Goal: Task Accomplishment & Management: Manage account settings

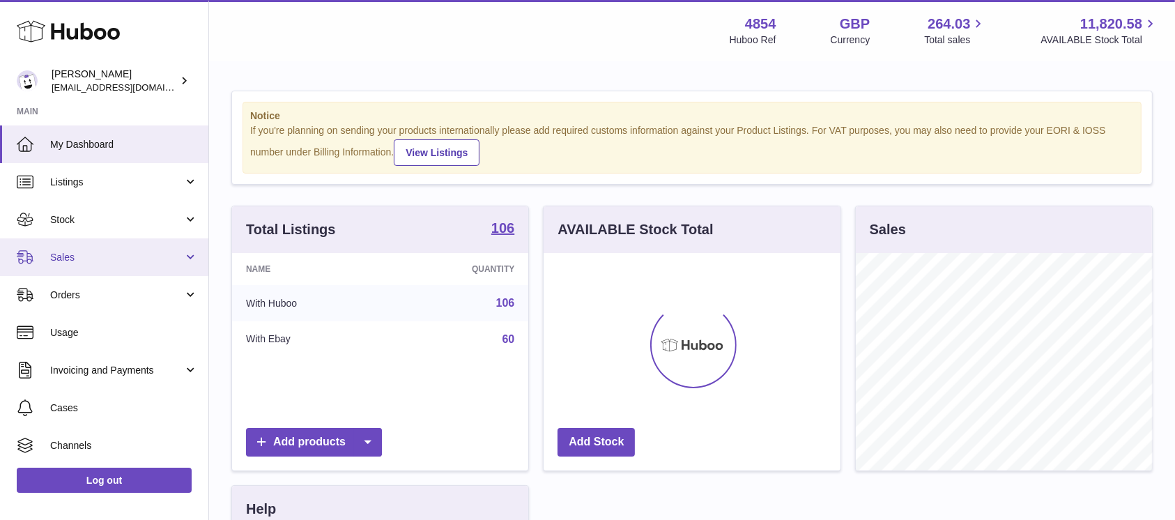
scroll to position [217, 296]
click at [122, 268] on link "Sales" at bounding box center [104, 257] width 208 height 38
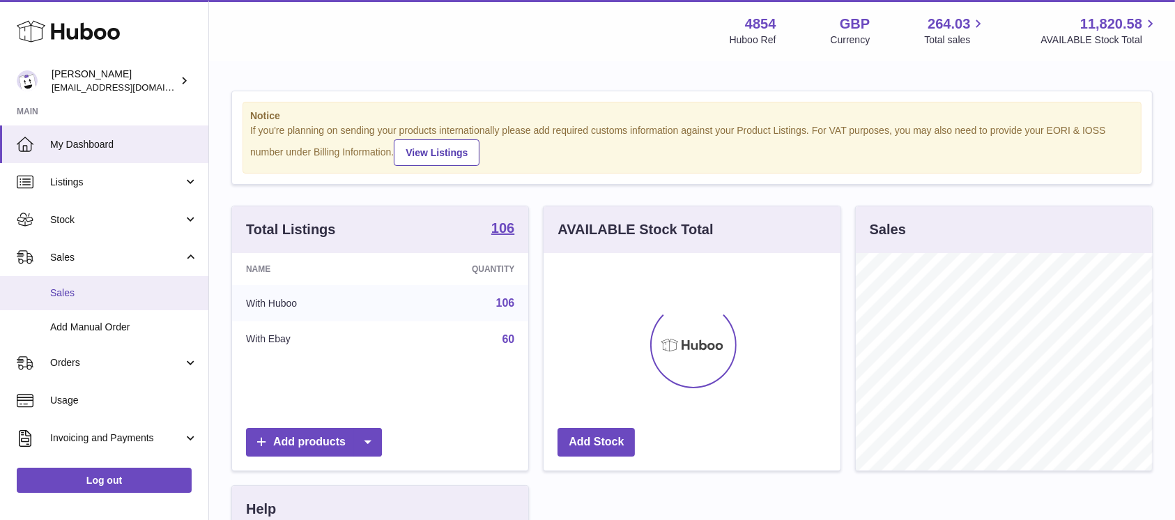
click at [101, 295] on span "Sales" at bounding box center [124, 292] width 148 height 13
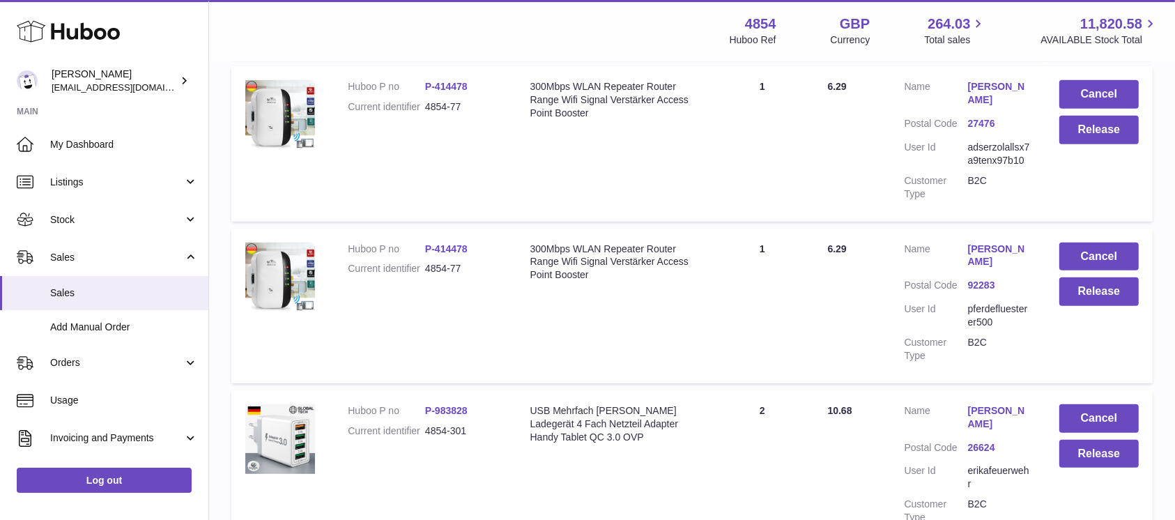
scroll to position [650, 0]
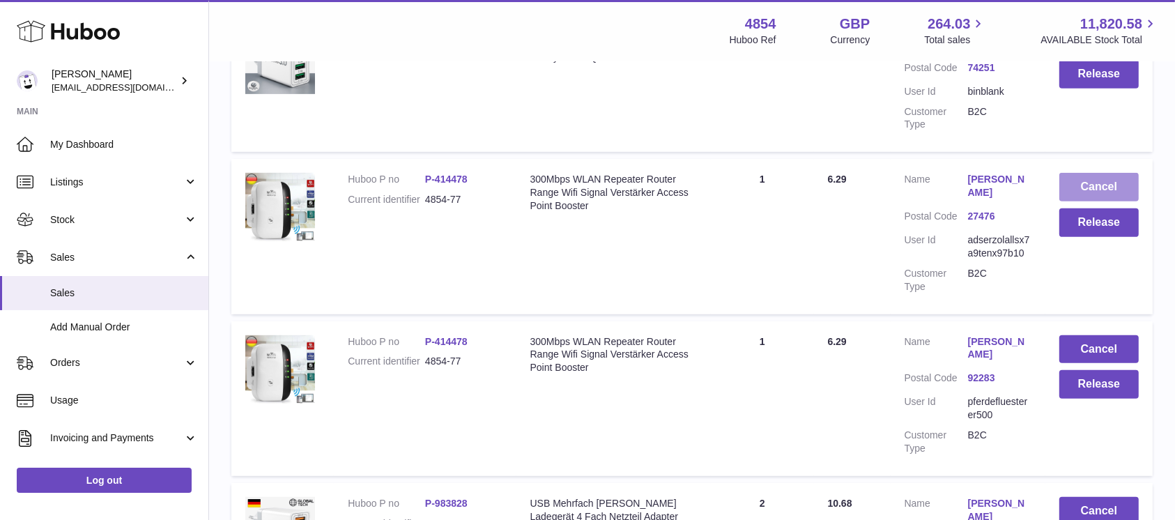
click at [1099, 173] on button "Cancel" at bounding box center [1098, 187] width 79 height 29
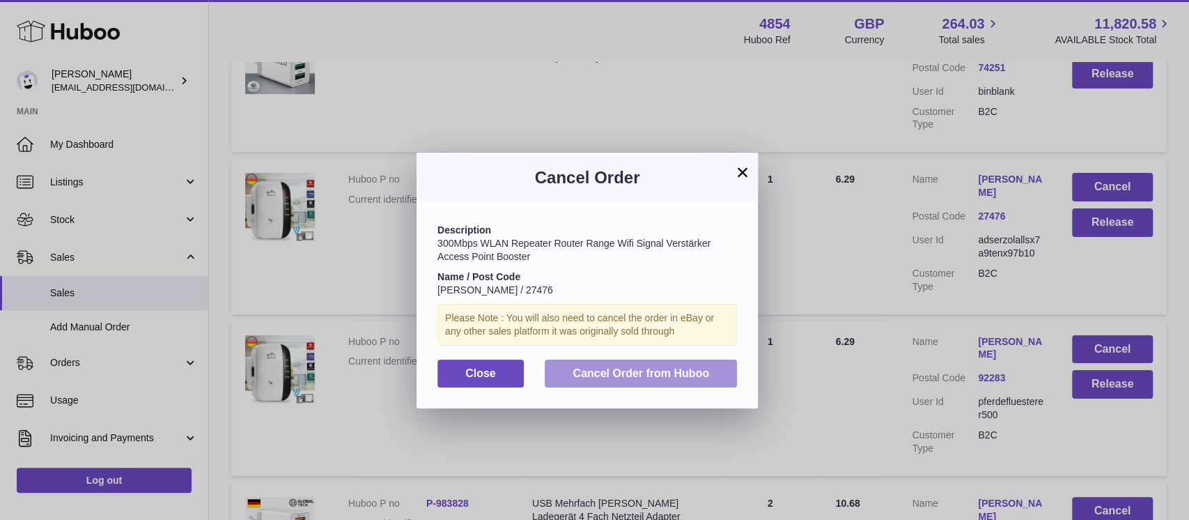
click at [587, 376] on span "Cancel Order from Huboo" at bounding box center [641, 373] width 137 height 12
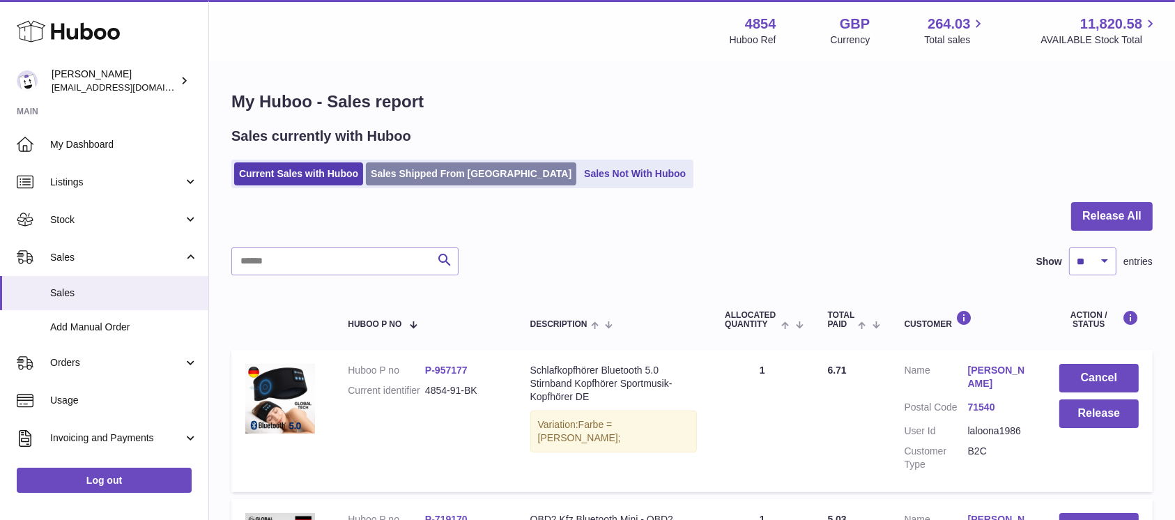
scroll to position [0, 0]
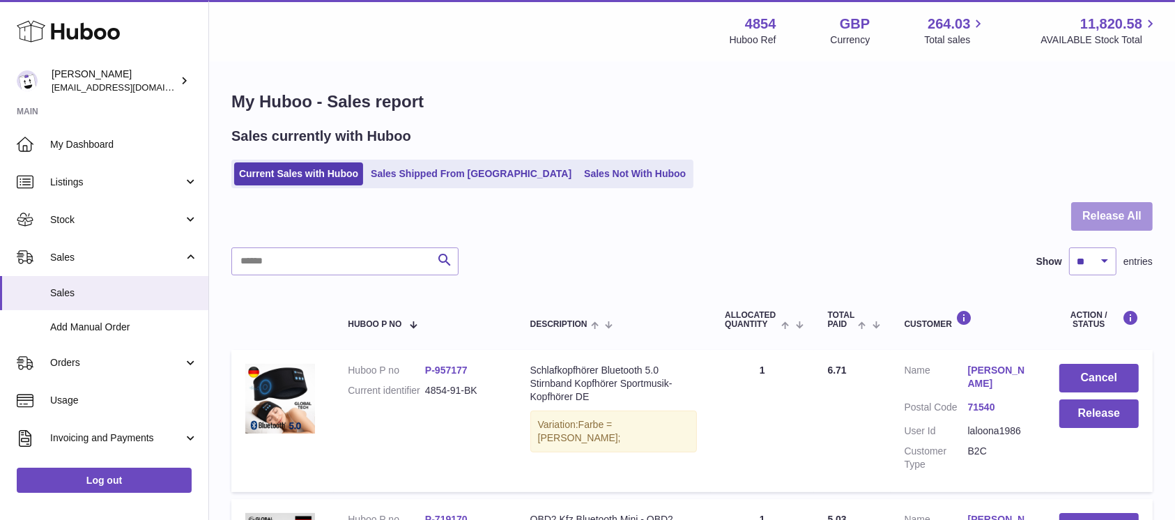
click at [1112, 215] on button "Release All" at bounding box center [1112, 216] width 82 height 29
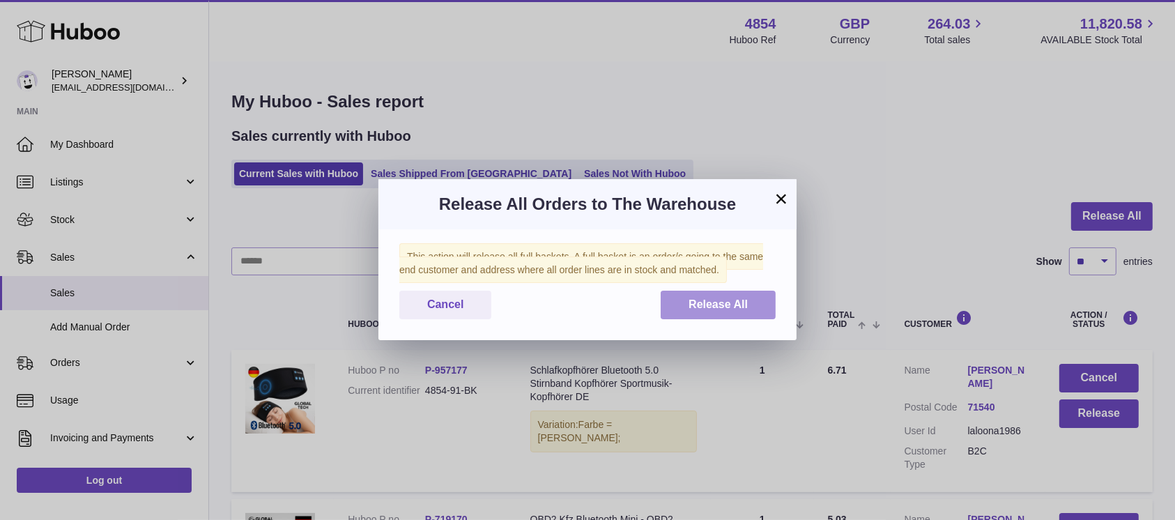
click at [721, 296] on button "Release All" at bounding box center [718, 305] width 115 height 29
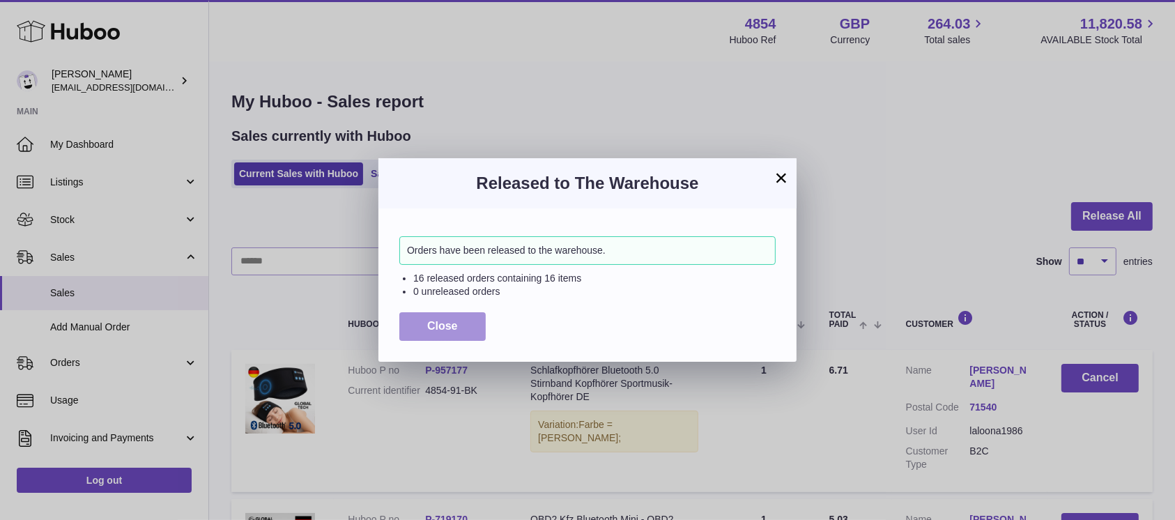
click at [477, 326] on button "Close" at bounding box center [442, 326] width 86 height 29
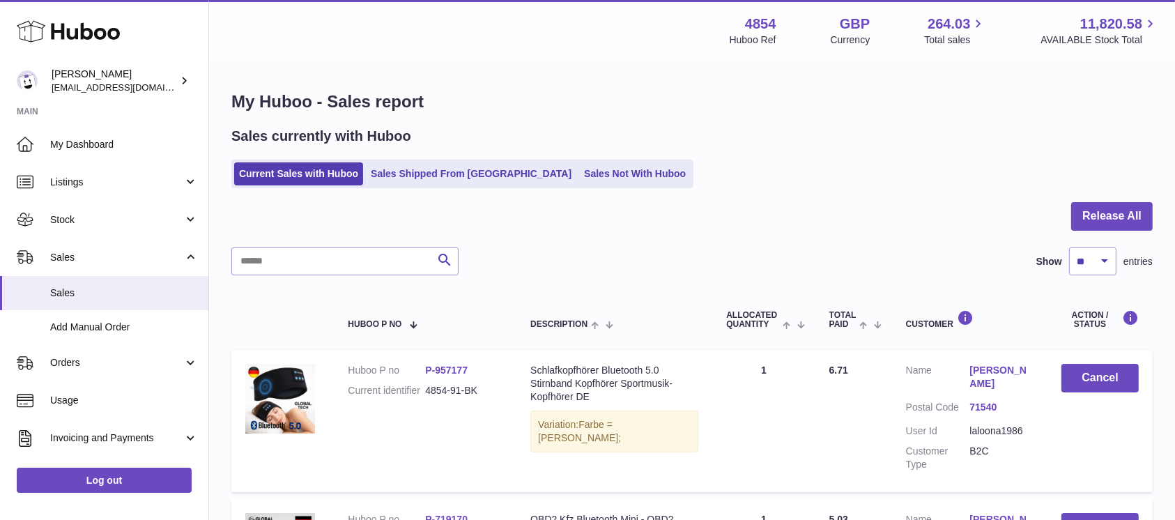
click at [585, 160] on ul "Current Sales with Huboo Sales Shipped From Huboo Sales Not With Huboo" at bounding box center [462, 174] width 462 height 29
click at [579, 176] on link "Sales Not With Huboo" at bounding box center [634, 173] width 111 height 23
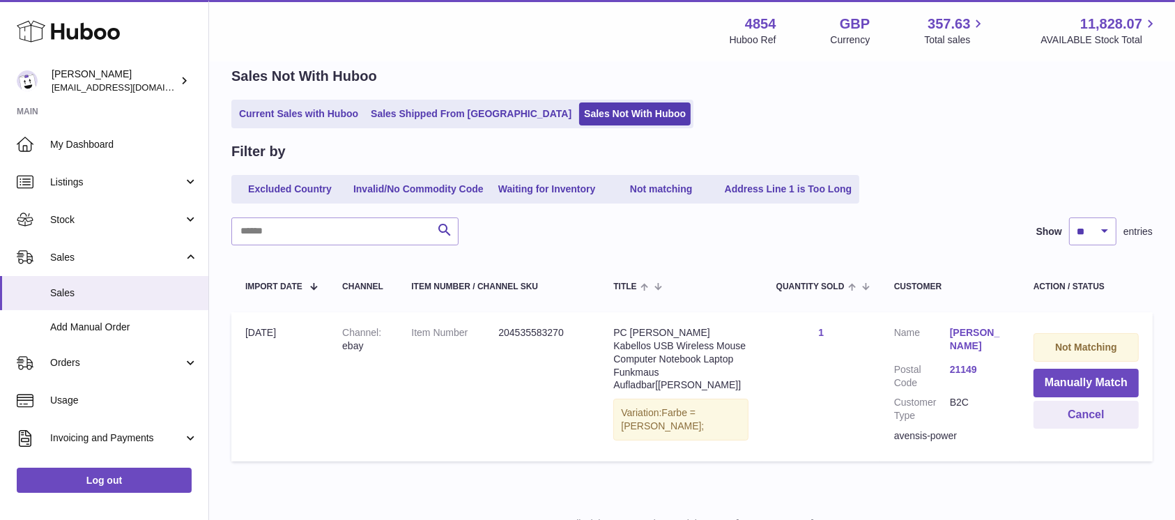
scroll to position [116, 0]
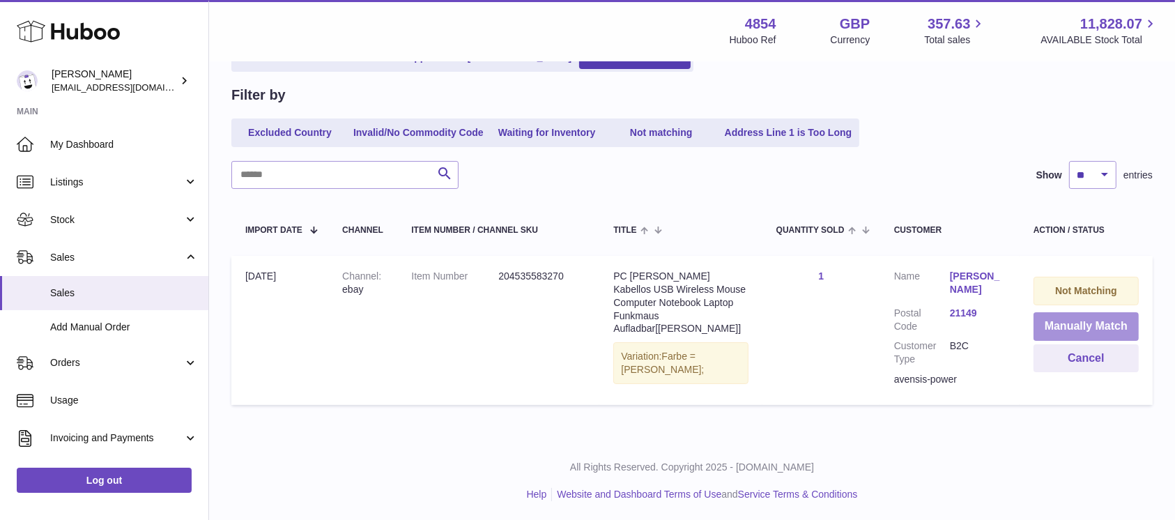
click at [1079, 332] on button "Manually Match" at bounding box center [1085, 326] width 105 height 29
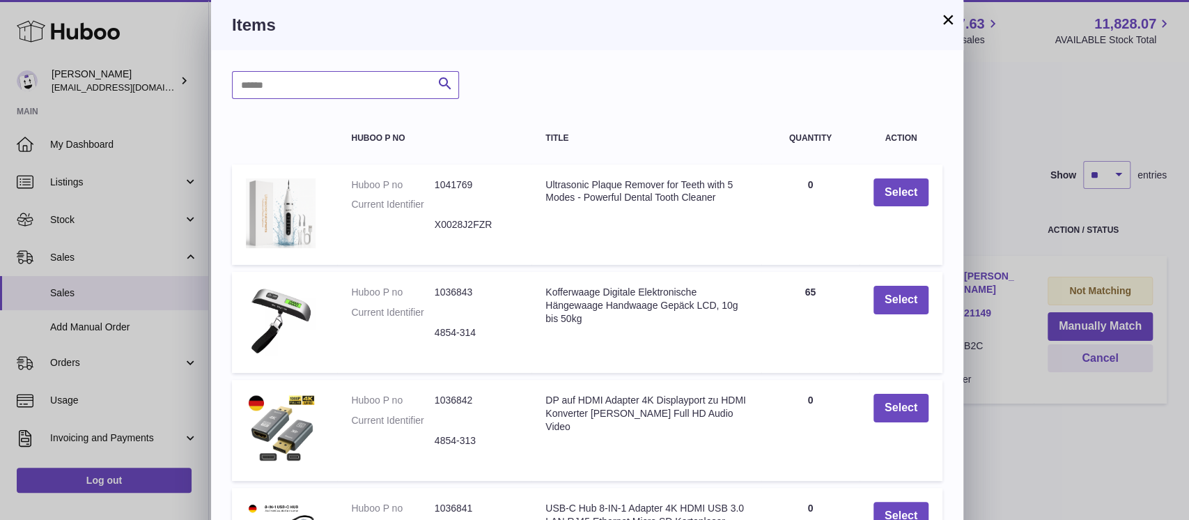
click at [357, 87] on input "text" at bounding box center [345, 85] width 227 height 28
type input "*****"
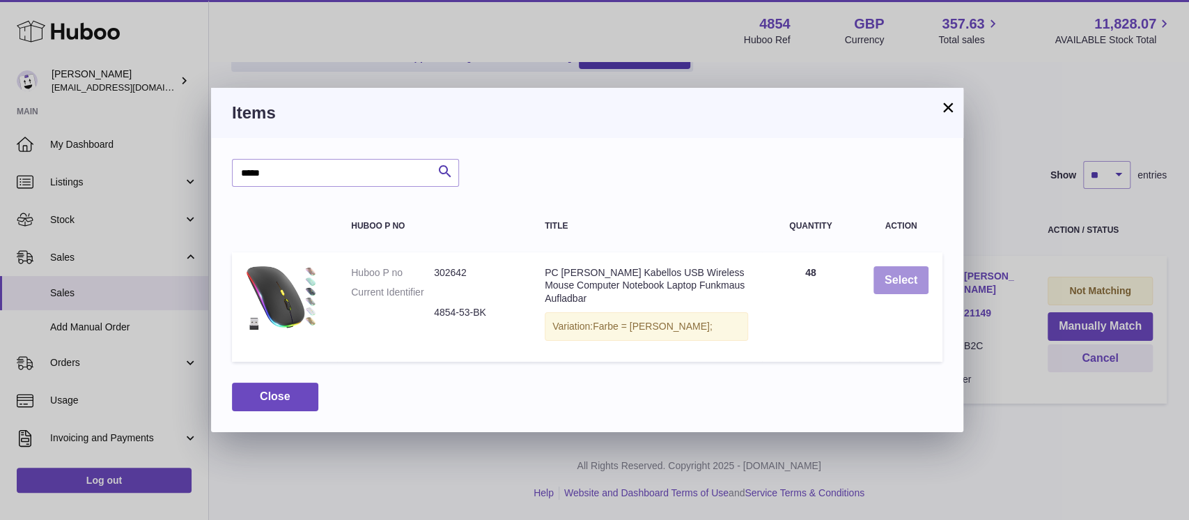
click at [891, 279] on button "Select" at bounding box center [901, 280] width 55 height 29
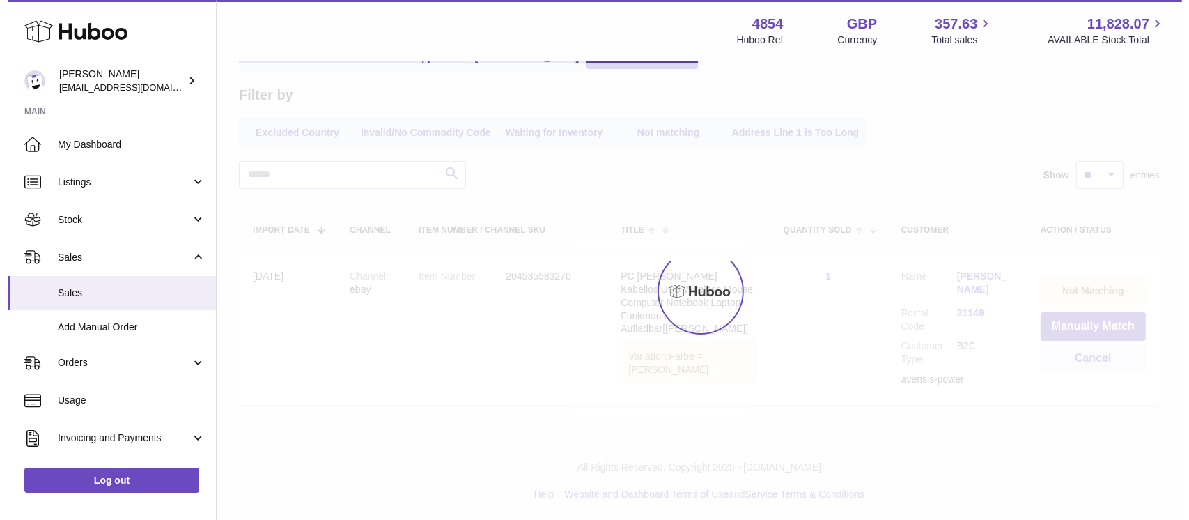
scroll to position [0, 0]
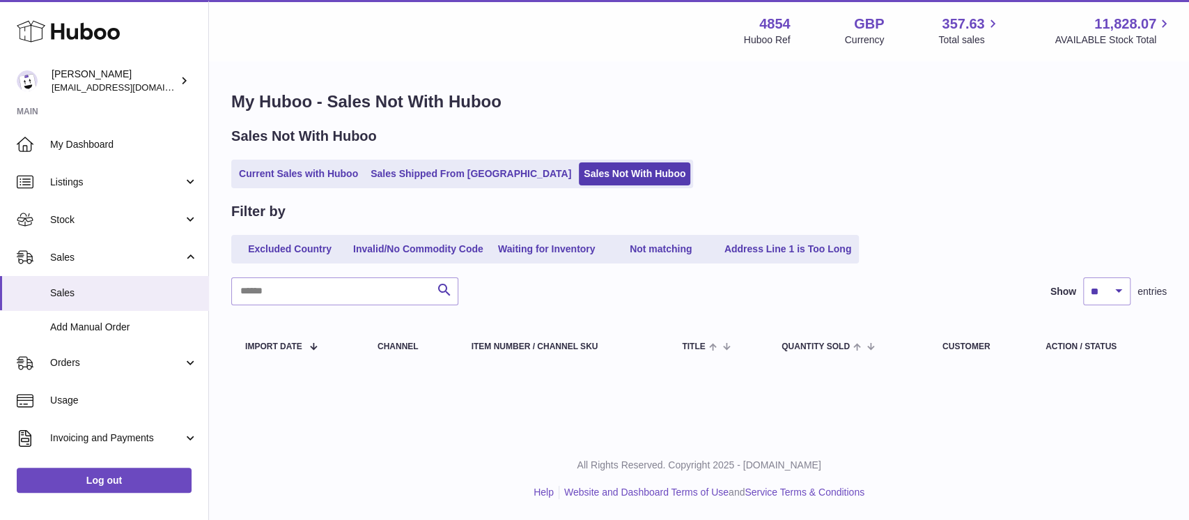
click at [321, 185] on link "Current Sales with Huboo" at bounding box center [298, 173] width 129 height 23
click at [321, 182] on link "Current Sales with Huboo" at bounding box center [298, 173] width 129 height 23
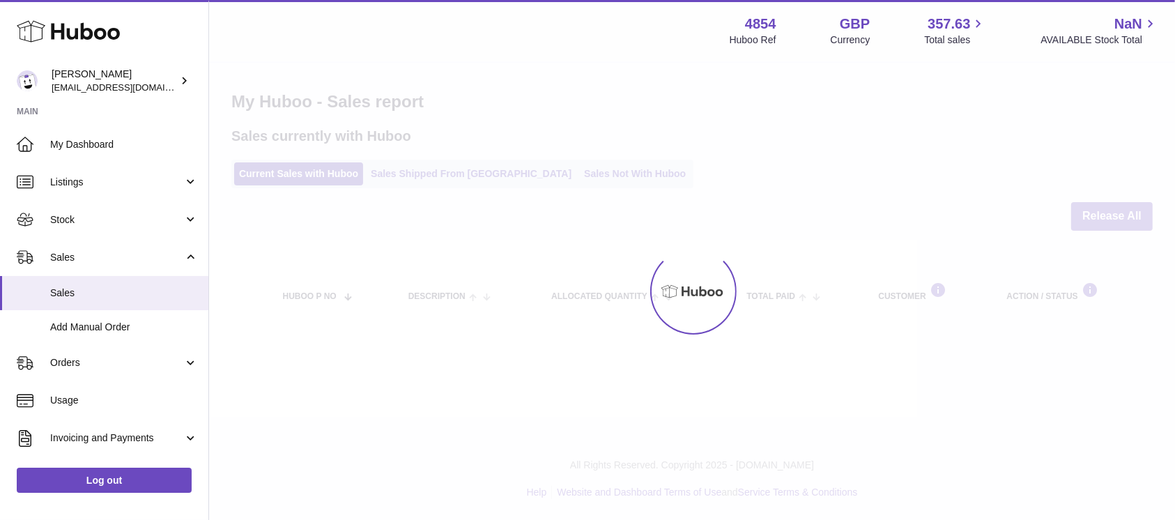
click at [548, 173] on div at bounding box center [692, 291] width 966 height 457
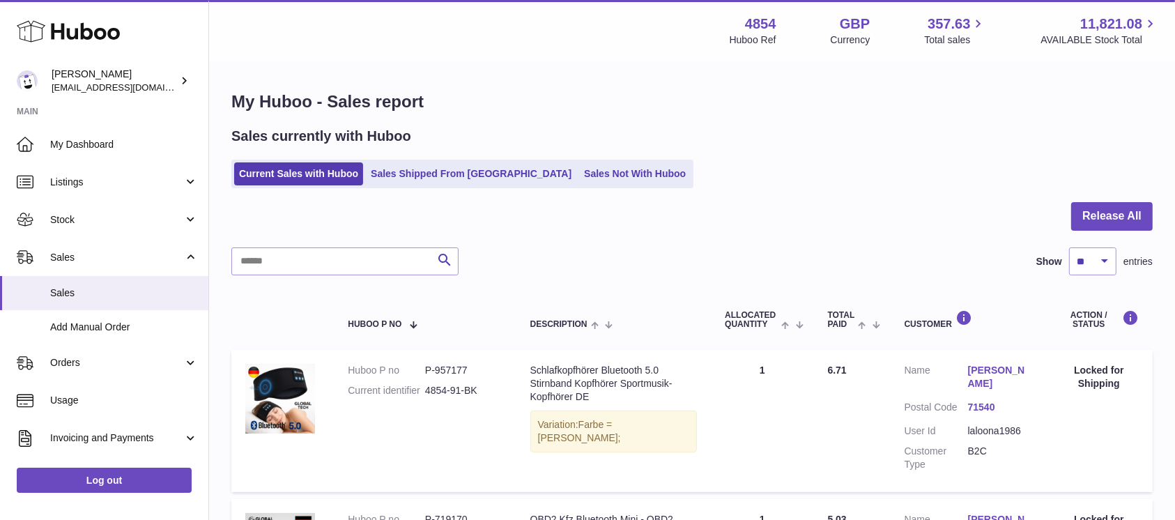
click at [579, 173] on link "Sales Not With Huboo" at bounding box center [634, 173] width 111 height 23
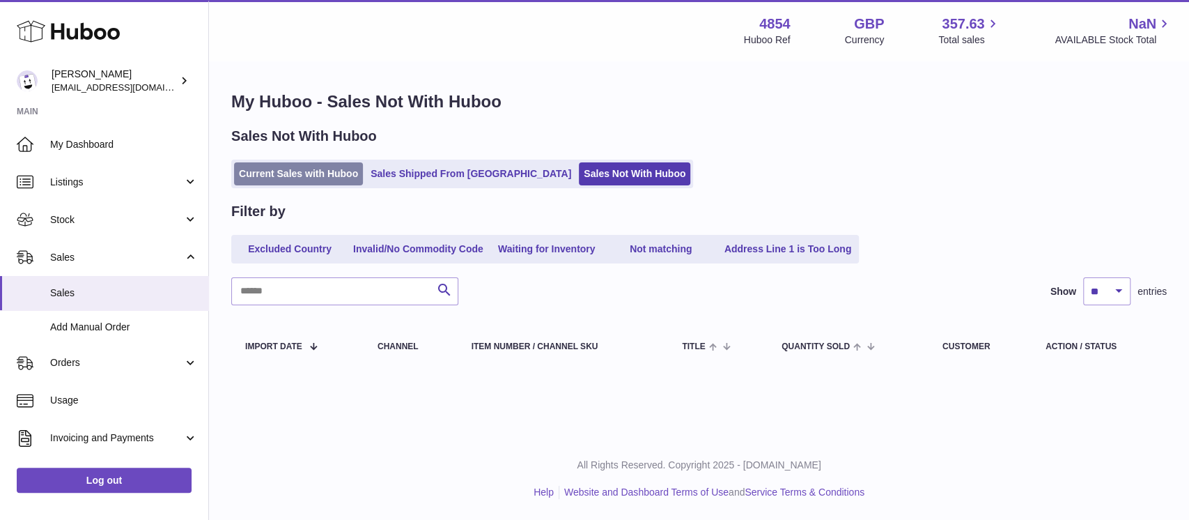
click at [327, 182] on link "Current Sales with Huboo" at bounding box center [298, 173] width 129 height 23
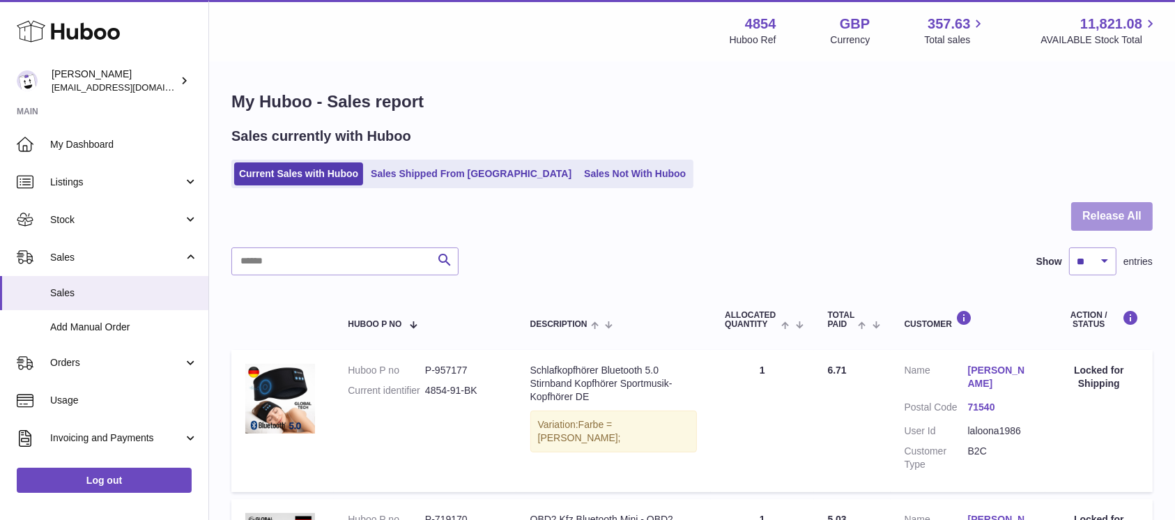
click at [1103, 217] on button "Release All" at bounding box center [1112, 216] width 82 height 29
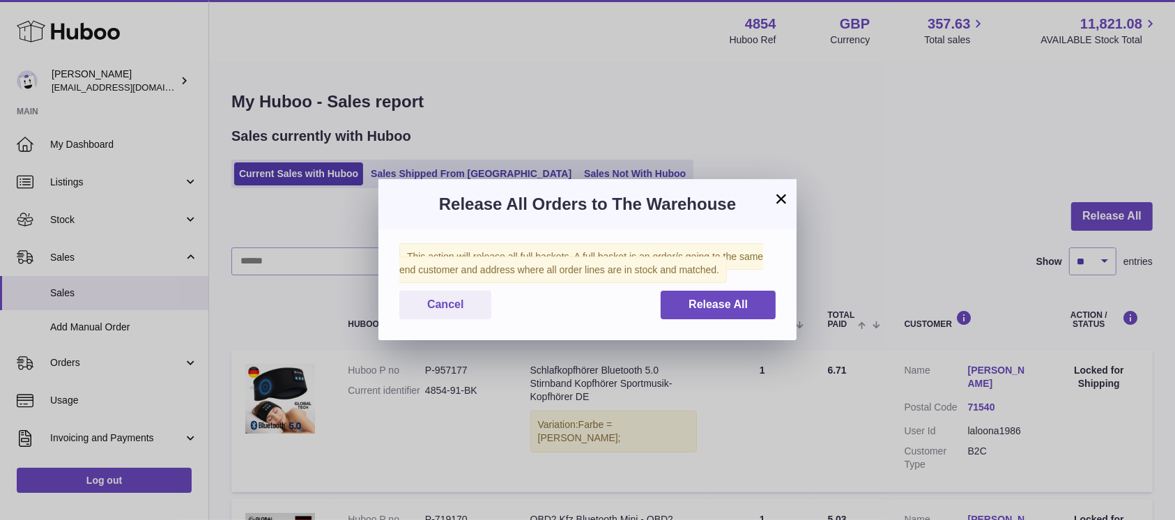
click at [759, 288] on div "This action will release all full baskets. A full basket is an order/s going to…" at bounding box center [587, 284] width 418 height 111
click at [741, 293] on button "Release All" at bounding box center [718, 305] width 115 height 29
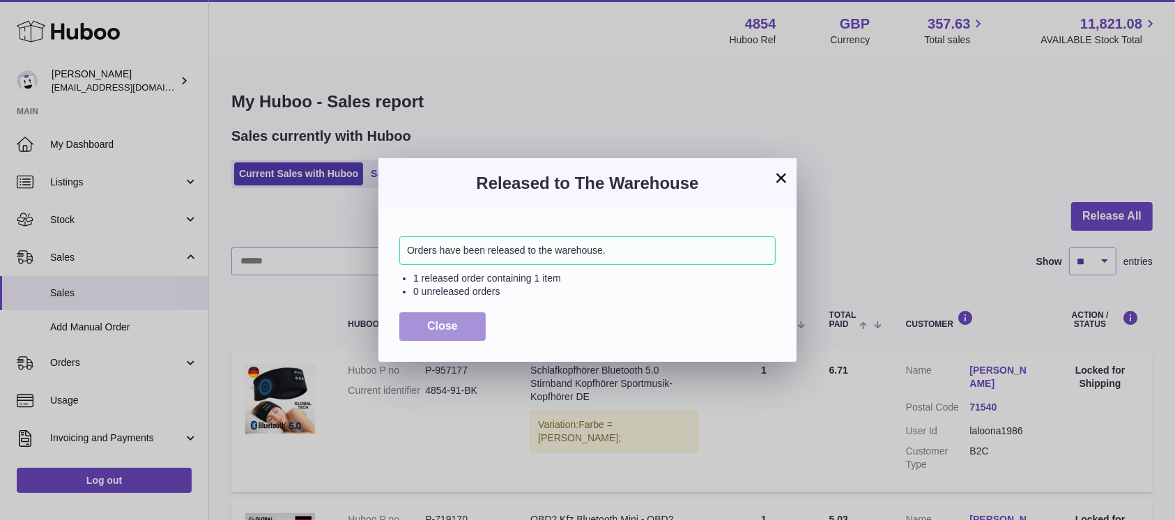
click at [458, 316] on button "Close" at bounding box center [442, 326] width 86 height 29
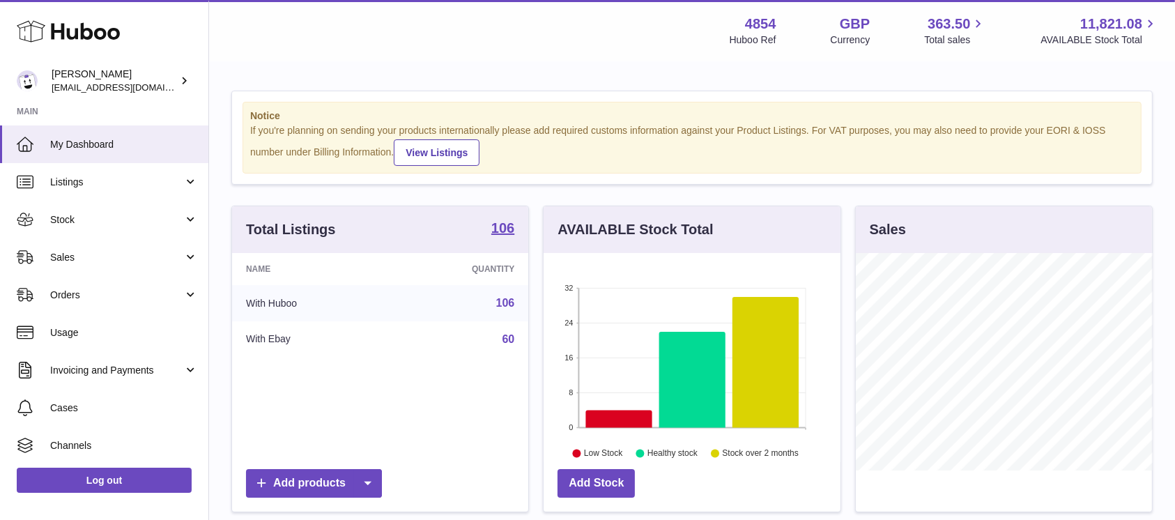
scroll to position [217, 296]
click at [139, 278] on link "Orders" at bounding box center [104, 295] width 208 height 38
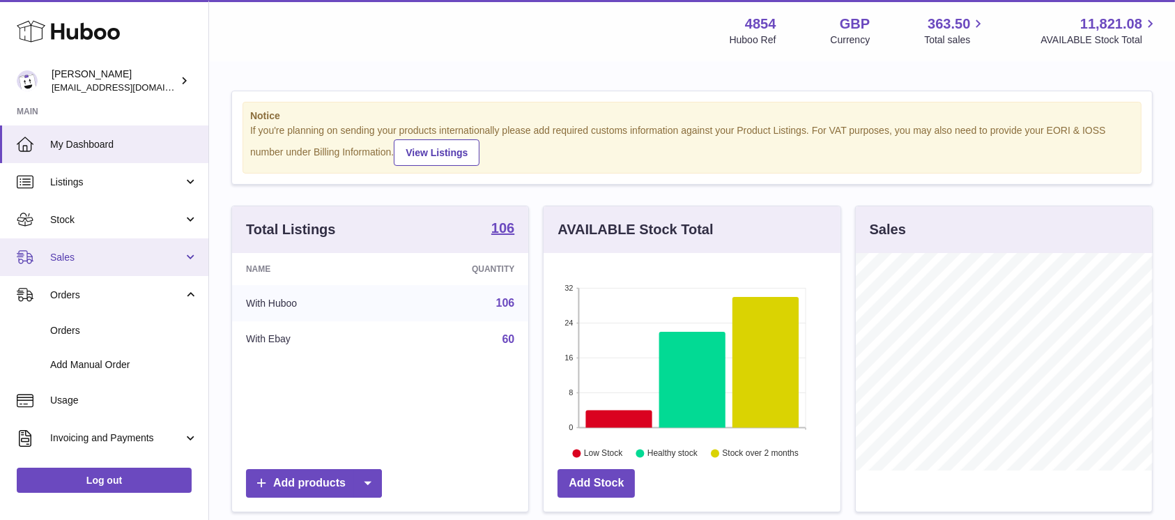
click at [144, 268] on link "Sales" at bounding box center [104, 257] width 208 height 38
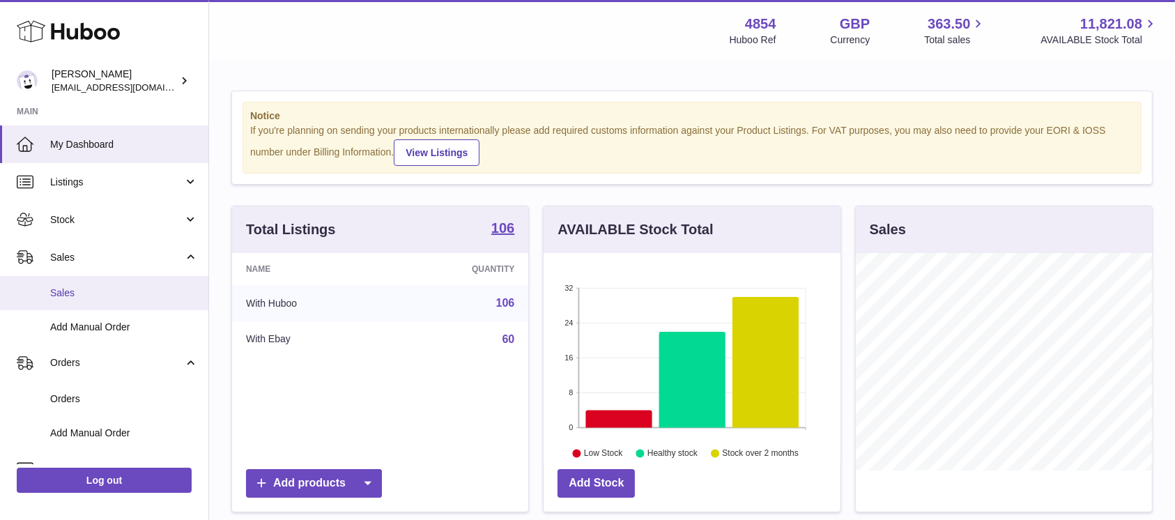
click at [125, 295] on span "Sales" at bounding box center [124, 292] width 148 height 13
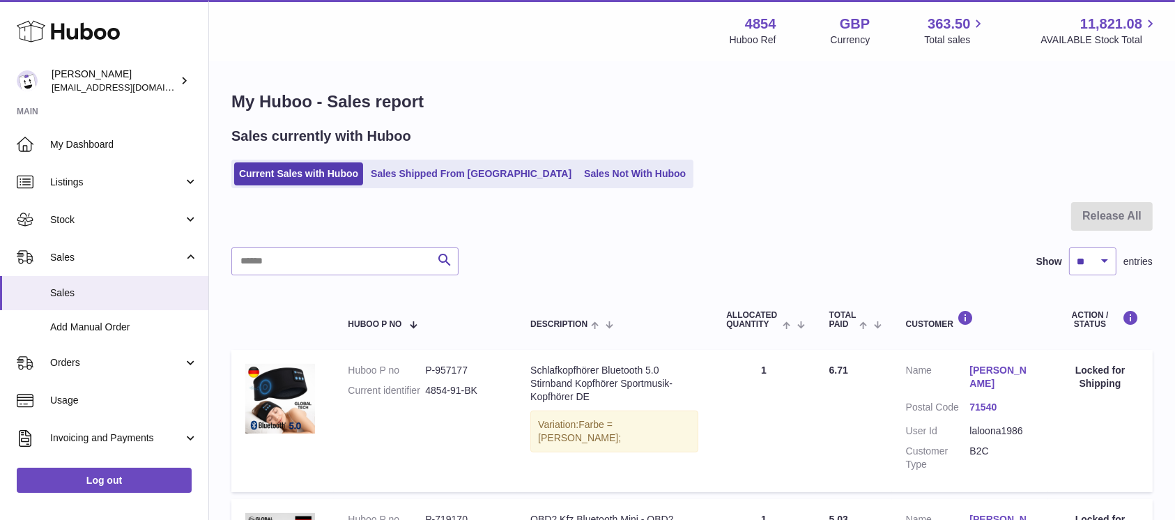
click at [557, 186] on ul "Current Sales with Huboo Sales Shipped From Huboo Sales Not With Huboo" at bounding box center [462, 174] width 462 height 29
click at [579, 176] on link "Sales Not With Huboo" at bounding box center [634, 173] width 111 height 23
